Goal: Task Accomplishment & Management: Manage account settings

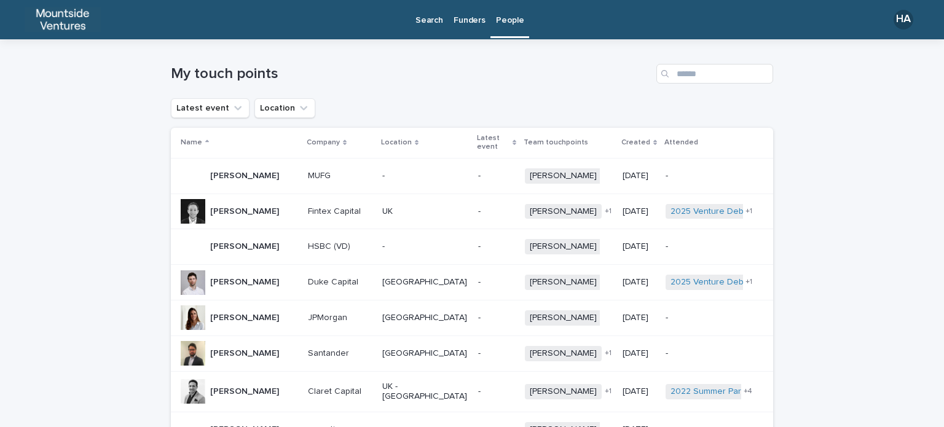
click at [472, 22] on p "Funders" at bounding box center [468, 13] width 31 height 26
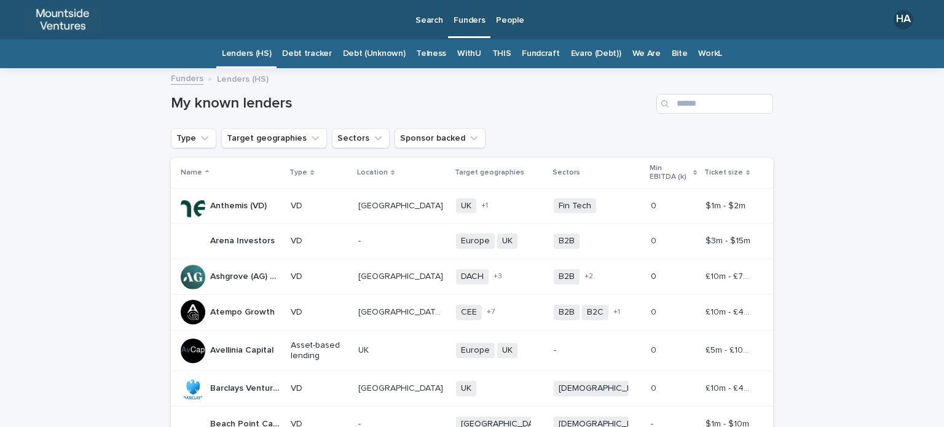
click at [587, 56] on link "Evaro (Debt))" at bounding box center [596, 53] width 50 height 29
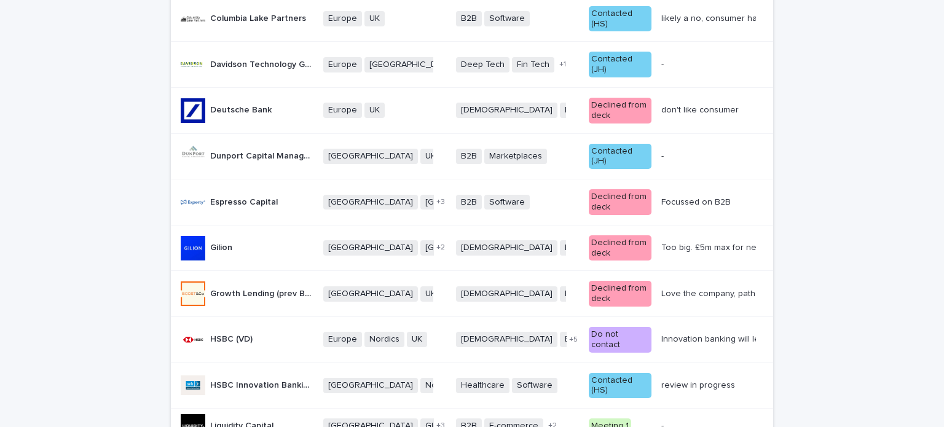
scroll to position [491, 0]
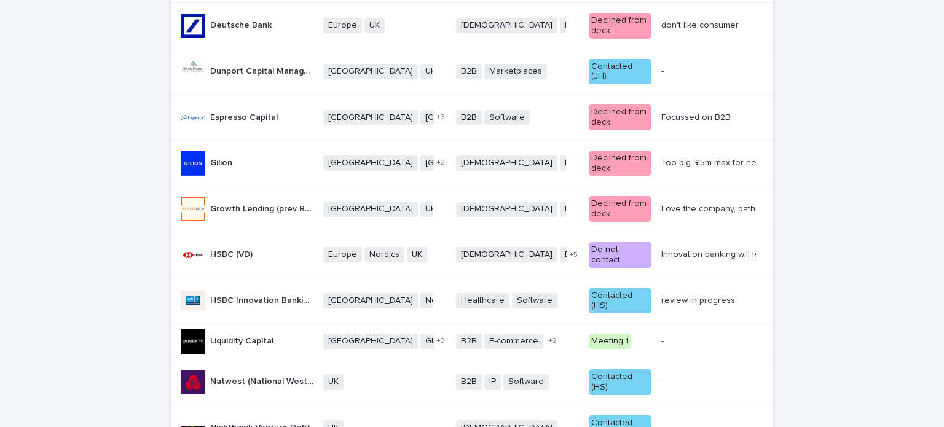
click at [710, 296] on div "review in progress" at bounding box center [698, 301] width 74 height 10
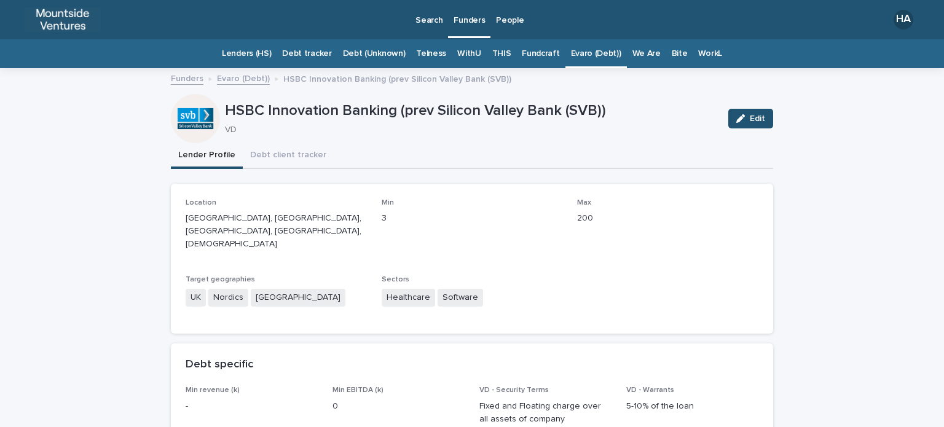
click at [741, 120] on div "button" at bounding box center [743, 118] width 14 height 9
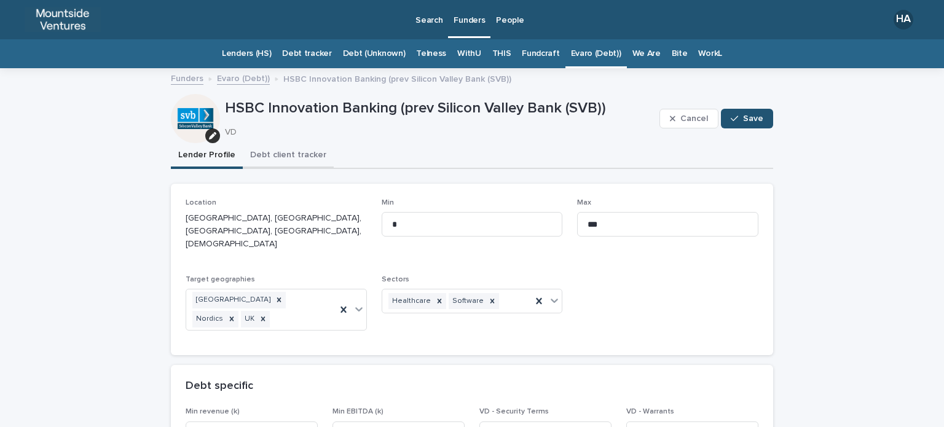
click at [272, 158] on button "Debt client tracker" at bounding box center [288, 156] width 91 height 26
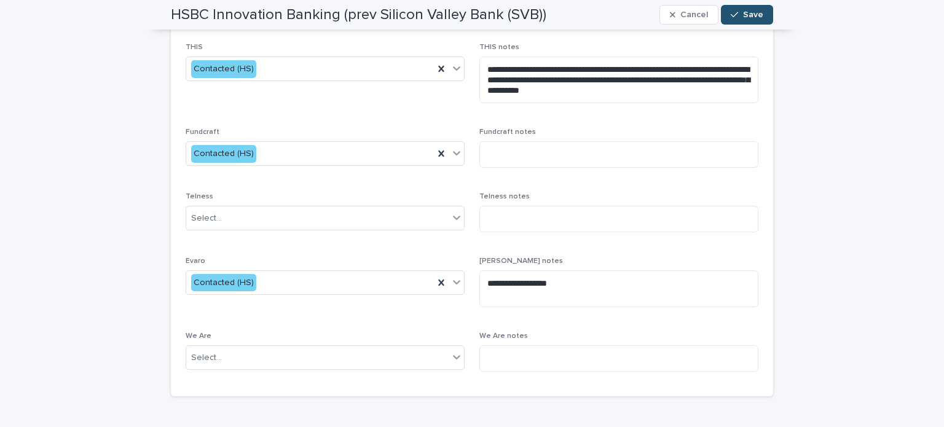
scroll to position [388, 0]
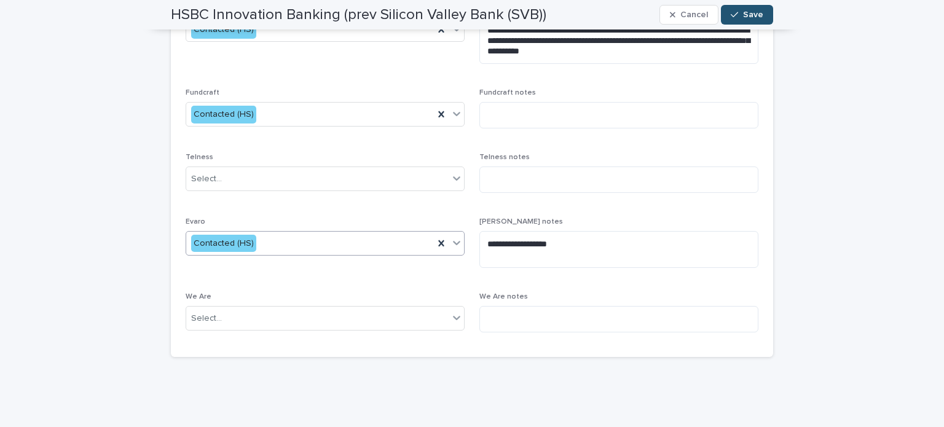
click at [311, 246] on div "Contacted (HS)" at bounding box center [310, 243] width 248 height 20
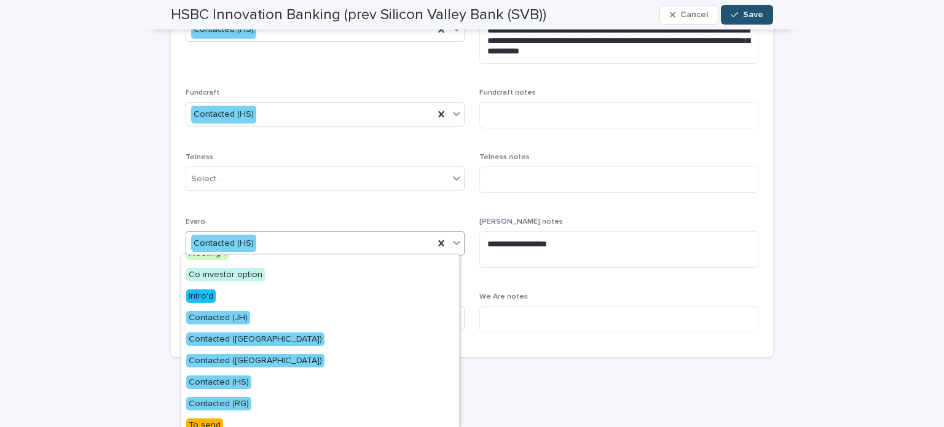
scroll to position [36, 0]
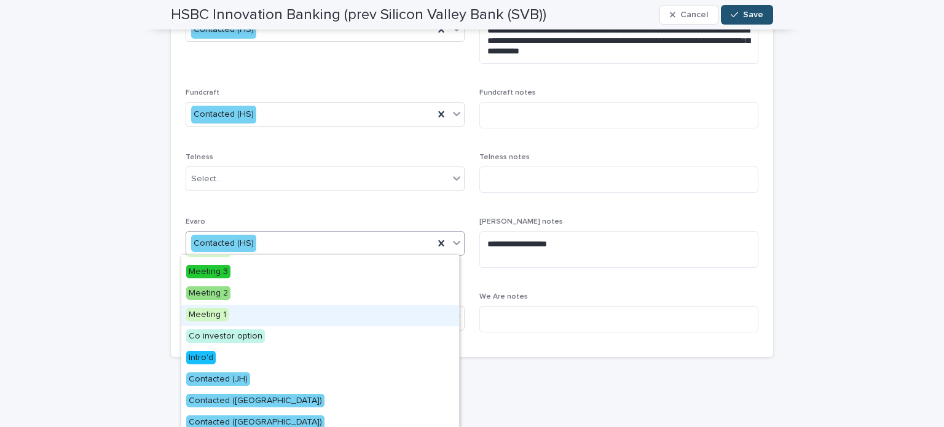
click at [321, 311] on div "Meeting 1" at bounding box center [320, 316] width 278 height 22
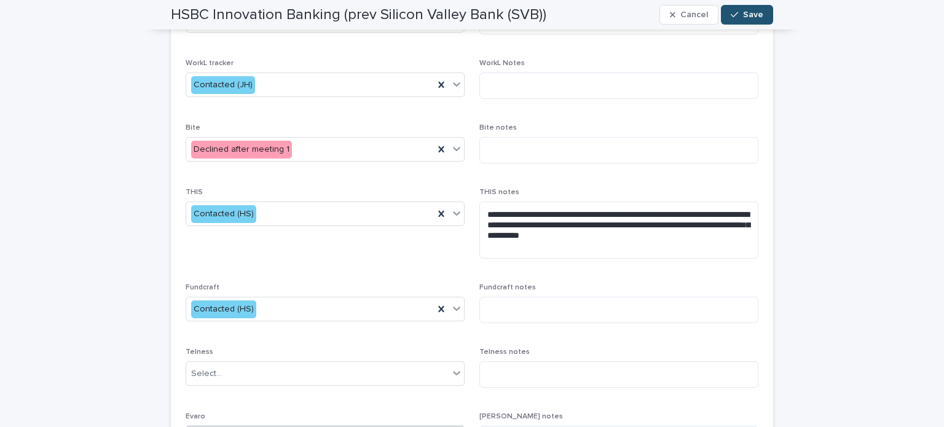
scroll to position [327, 0]
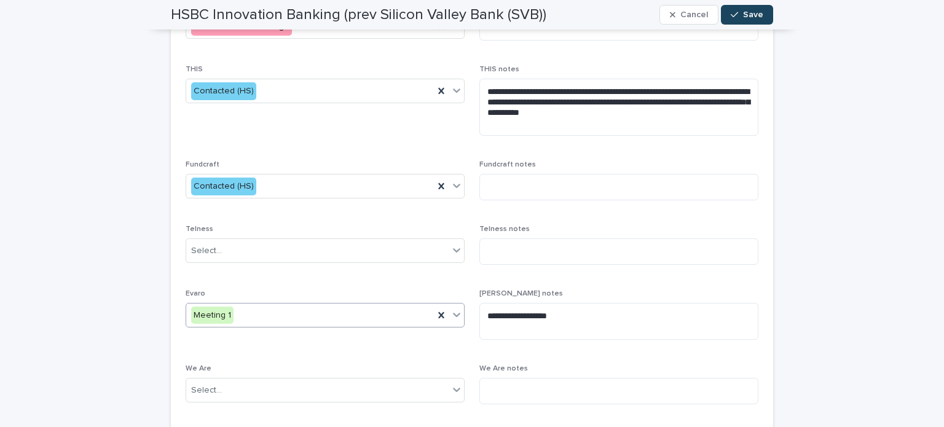
click at [722, 16] on button "Save" at bounding box center [747, 15] width 52 height 20
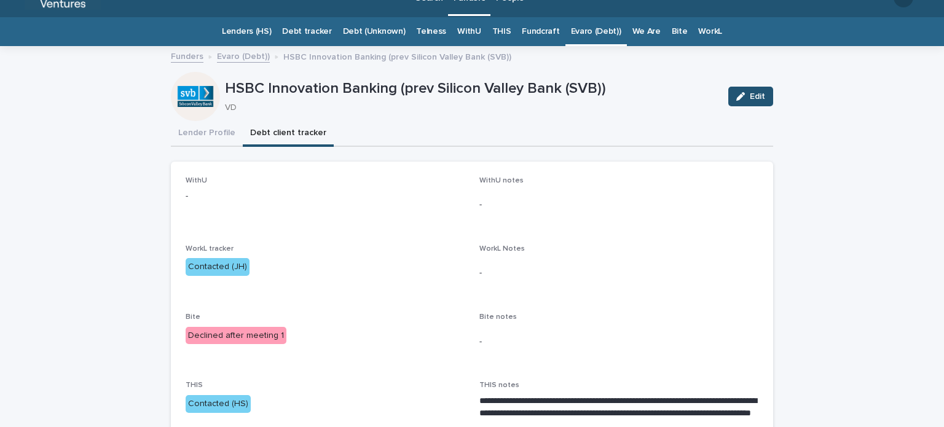
scroll to position [0, 0]
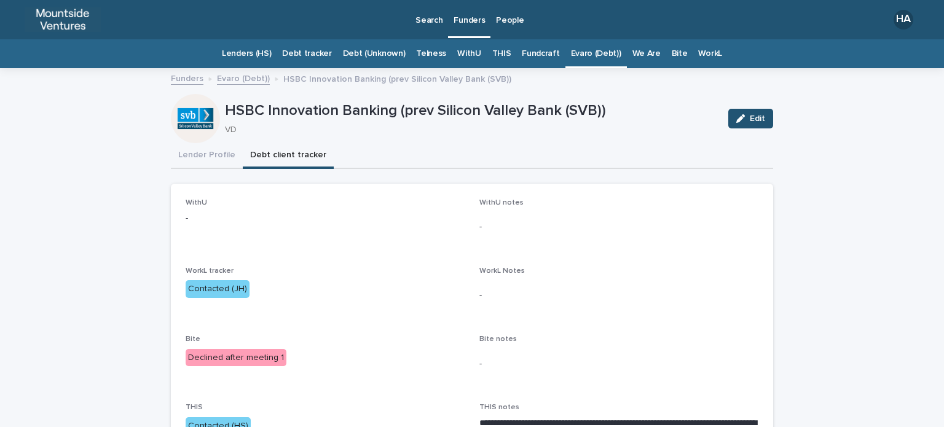
click at [464, 18] on p "Funders" at bounding box center [468, 13] width 31 height 26
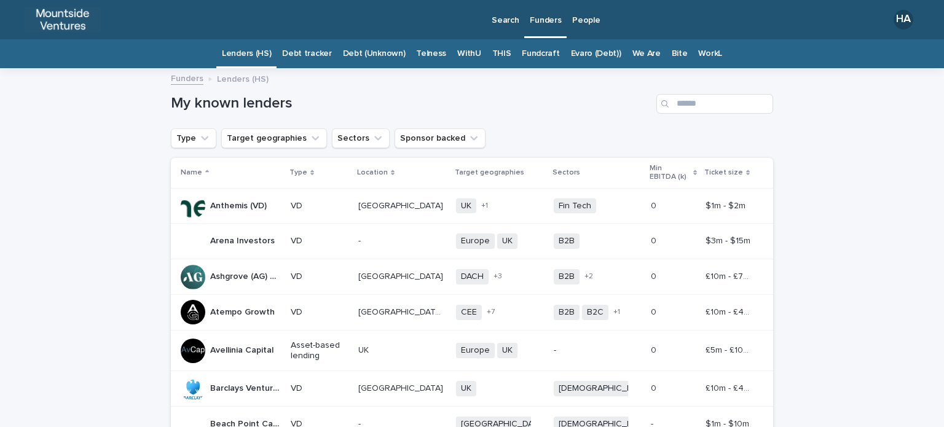
click at [546, 49] on link "Fundcraft" at bounding box center [540, 53] width 37 height 29
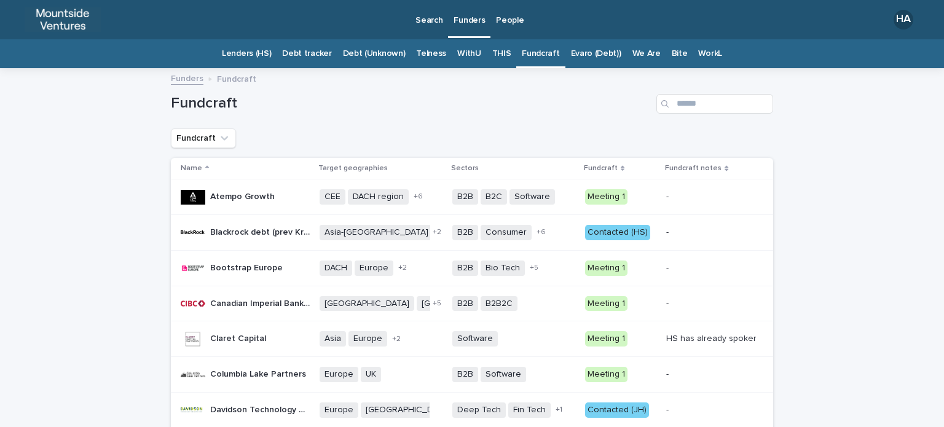
click at [499, 53] on link "THIS" at bounding box center [501, 53] width 19 height 29
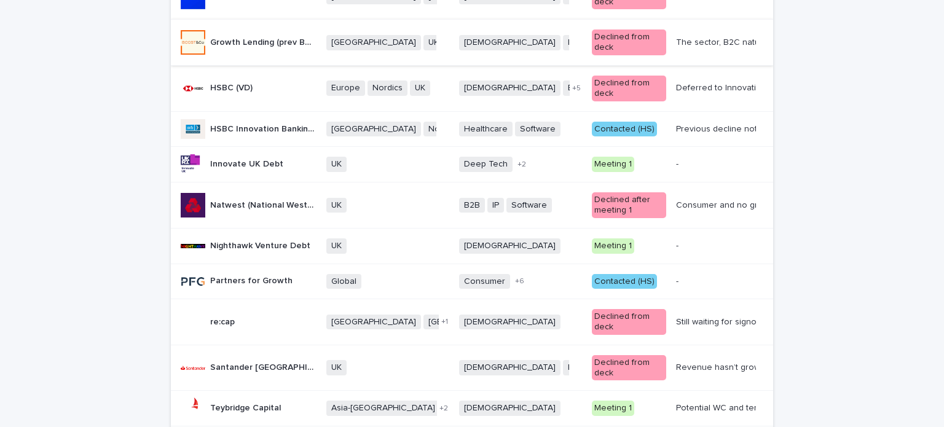
scroll to position [737, 0]
